Goal: Transaction & Acquisition: Purchase product/service

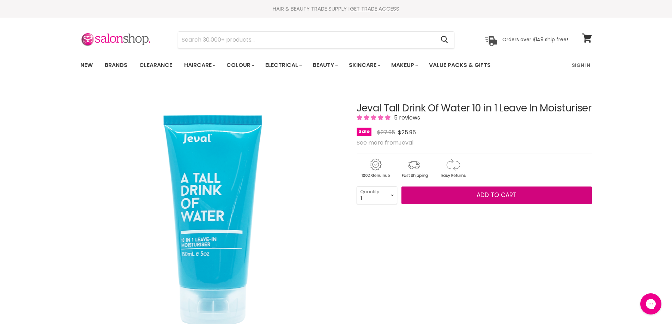
click at [516, 199] on span "Add to cart" at bounding box center [496, 195] width 40 height 8
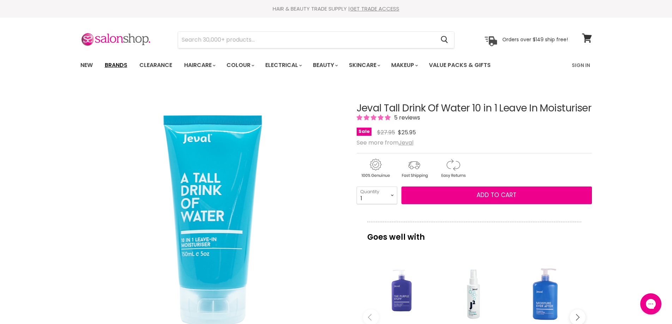
click at [124, 68] on link "Brands" at bounding box center [115, 65] width 33 height 15
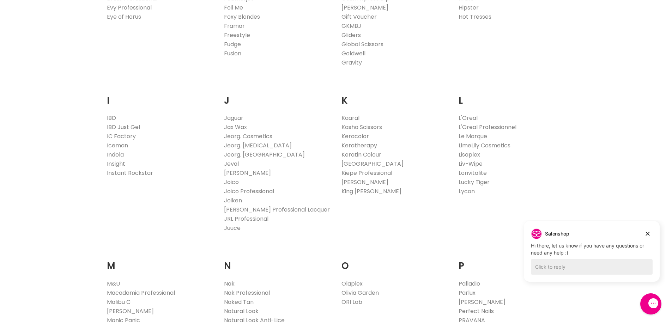
scroll to position [564, 0]
